Goal: Transaction & Acquisition: Purchase product/service

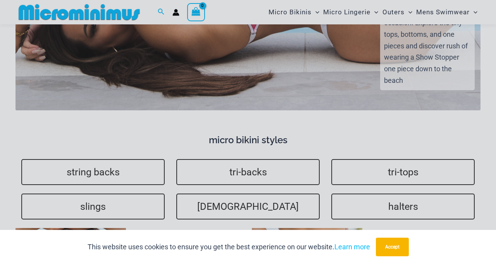
scroll to position [1719, 0]
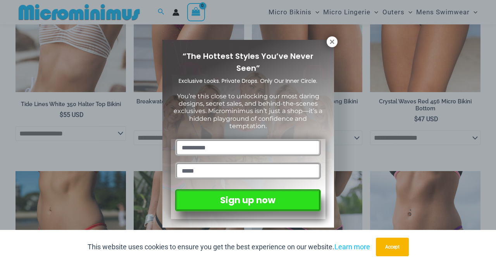
click at [332, 43] on icon at bounding box center [332, 41] width 7 height 7
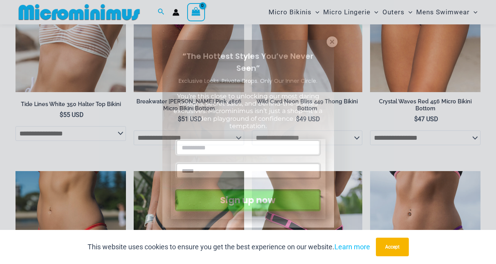
click at [62, 7] on div "“The Hottest Styles You’ve Never Seen” Exclusive Looks. Private Drops. Only Our…" at bounding box center [248, 132] width 496 height 264
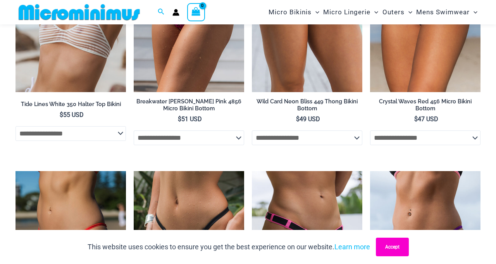
click at [395, 257] on button "Accept" at bounding box center [392, 247] width 33 height 19
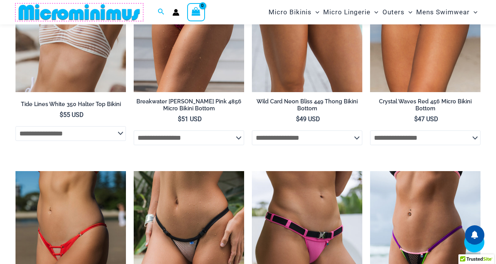
click at [87, 12] on img at bounding box center [80, 11] width 128 height 17
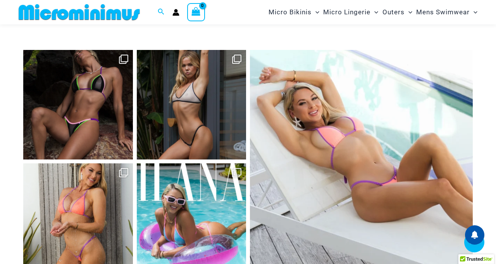
scroll to position [2706, 0]
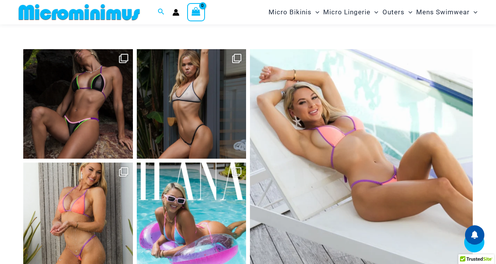
click at [176, 210] on link "Open" at bounding box center [192, 218] width 110 height 110
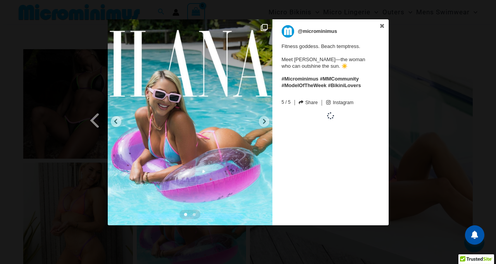
click at [224, 170] on img at bounding box center [190, 122] width 165 height 206
click at [259, 119] on div at bounding box center [264, 121] width 10 height 11
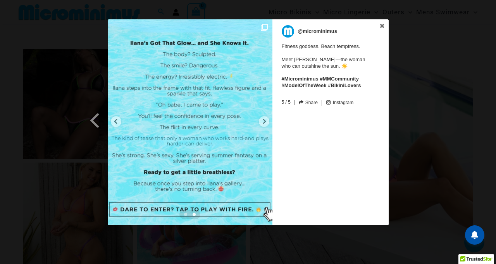
click at [258, 123] on img at bounding box center [190, 122] width 165 height 206
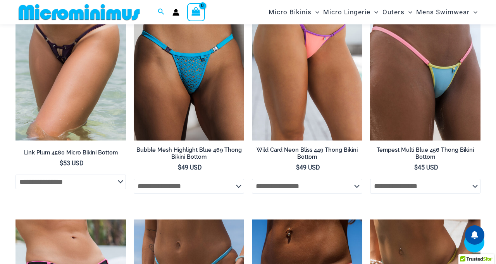
scroll to position [1906, 0]
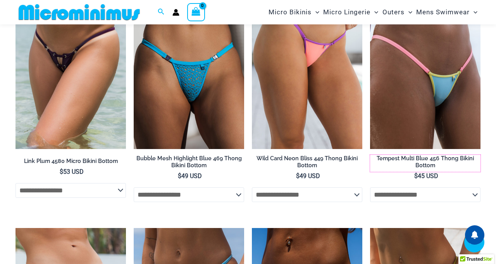
click at [441, 155] on h2 "Tempest Multi Blue 456 Thong Bikini Bottom" at bounding box center [425, 162] width 111 height 14
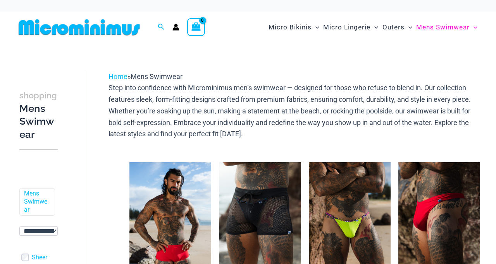
click at [409, 32] on span "Menu Toggle" at bounding box center [409, 27] width 8 height 20
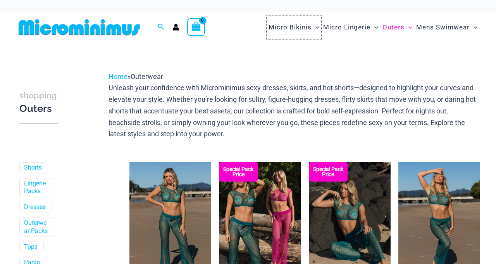
click at [290, 26] on span "Micro Bikinis" at bounding box center [290, 27] width 43 height 20
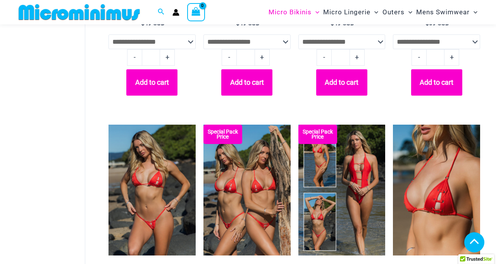
scroll to position [1190, 0]
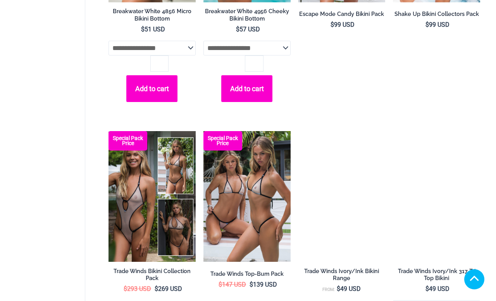
scroll to position [1000, 0]
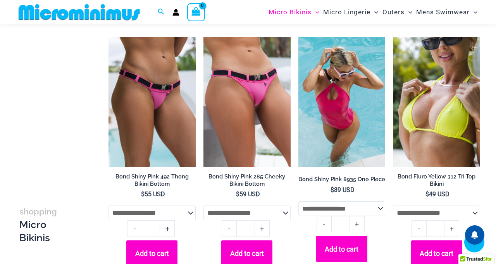
scroll to position [542, 0]
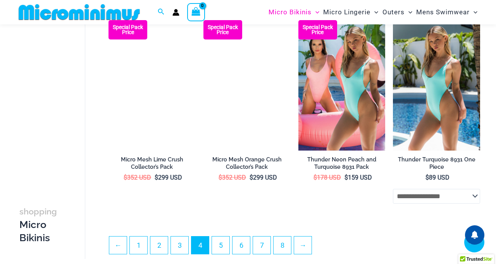
scroll to position [1519, 0]
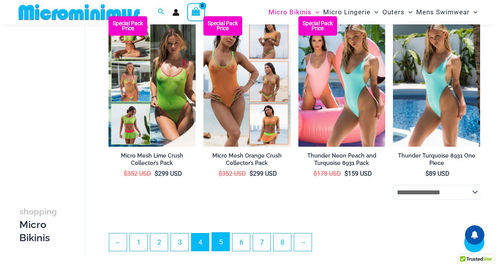
click at [220, 249] on link "5" at bounding box center [220, 242] width 17 height 18
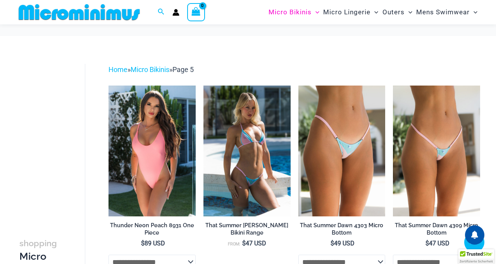
scroll to position [1352, 0]
